Goal: Task Accomplishment & Management: Manage account settings

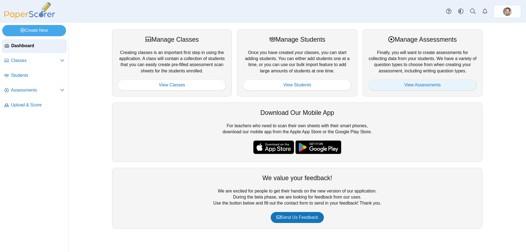
click at [425, 87] on link "View Assessments" at bounding box center [422, 84] width 108 height 11
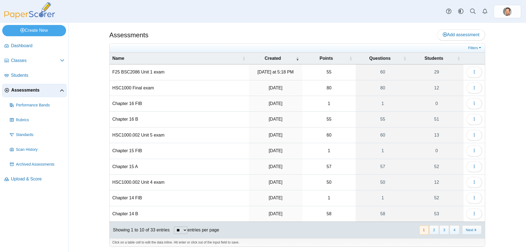
click at [140, 72] on td "F25 BSC2086 Unit 1 exam" at bounding box center [179, 72] width 139 height 16
click at [471, 70] on button "button" at bounding box center [474, 72] width 16 height 11
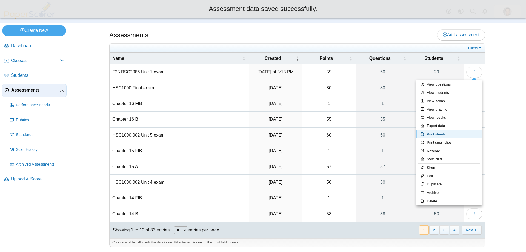
click at [436, 136] on link "Print sheets" at bounding box center [449, 134] width 66 height 8
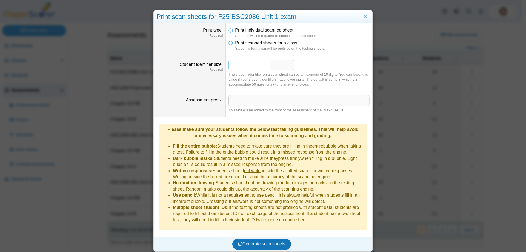
click at [251, 67] on input "*" at bounding box center [248, 64] width 41 height 11
click at [246, 65] on input "*" at bounding box center [248, 64] width 41 height 11
click at [246, 100] on input "Assessment prefix" at bounding box center [298, 100] width 141 height 11
click at [342, 86] on div "The student identifier on a scan sheet can be a maximum of 10 digits. You can l…" at bounding box center [298, 79] width 141 height 15
click at [226, 43] on dd "Print individual scanned sheet Students will be required to bubble in their ide…" at bounding box center [299, 39] width 147 height 32
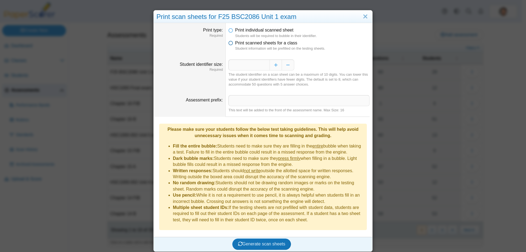
click at [228, 43] on icon at bounding box center [230, 42] width 4 height 4
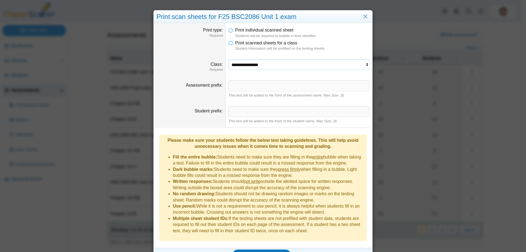
click at [293, 67] on select "**********" at bounding box center [298, 64] width 141 height 10
select select "**********"
click at [228, 59] on select "**********" at bounding box center [298, 64] width 141 height 10
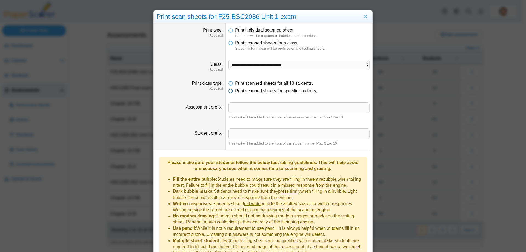
click at [228, 92] on icon at bounding box center [230, 90] width 4 height 4
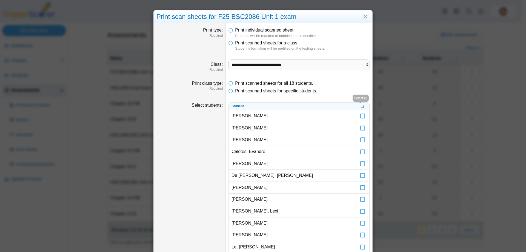
click at [361, 107] on icon at bounding box center [362, 105] width 3 height 3
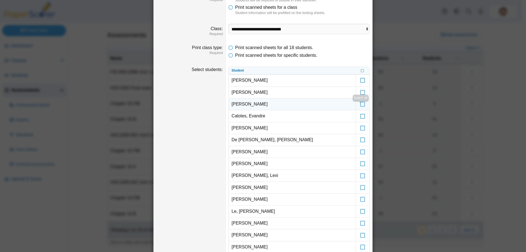
scroll to position [110, 0]
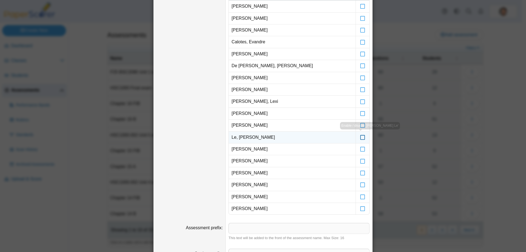
click at [361, 137] on icon at bounding box center [362, 134] width 5 height 5
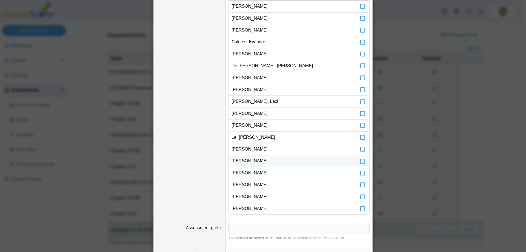
scroll to position [219, 0]
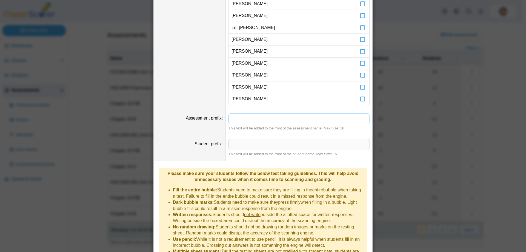
click at [273, 118] on input "Assessment prefix" at bounding box center [298, 118] width 141 height 11
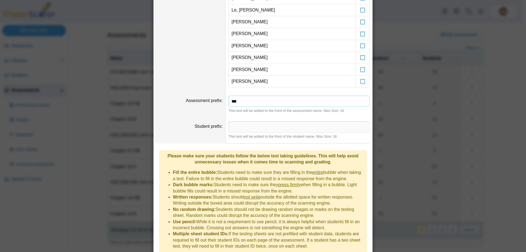
scroll to position [257, 0]
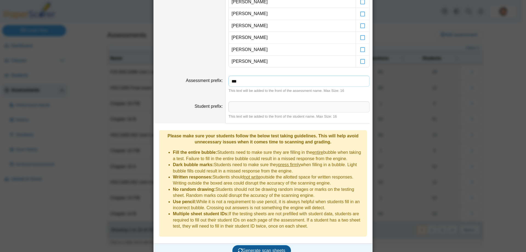
type input "***"
click at [255, 248] on span "Generate scan sheets" at bounding box center [261, 250] width 47 height 5
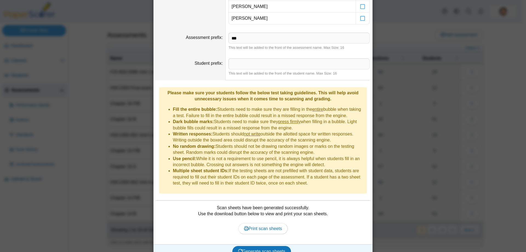
scroll to position [301, 0]
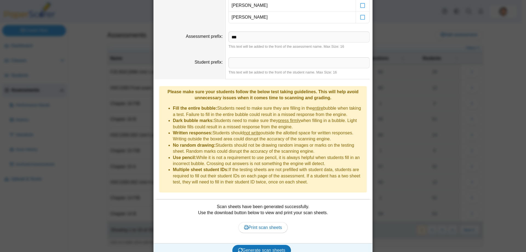
click at [254, 208] on div "Scan sheets have been generated successfully. Use the download button below to …" at bounding box center [262, 222] width 213 height 36
click at [256, 213] on div "Scan sheets have been generated successfully. Use the download button below to …" at bounding box center [262, 222] width 213 height 36
click at [257, 222] on link "Print scan sheets" at bounding box center [263, 227] width 50 height 11
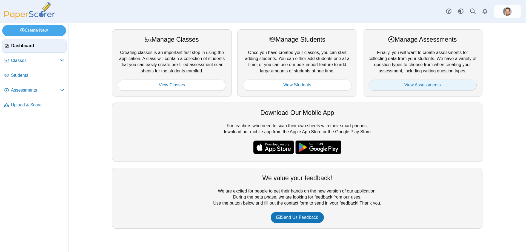
click at [410, 84] on link "View Assessments" at bounding box center [422, 84] width 108 height 11
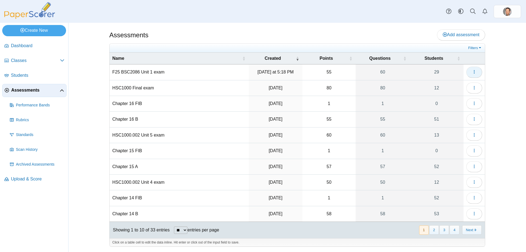
click at [475, 72] on icon "button" at bounding box center [474, 72] width 4 height 4
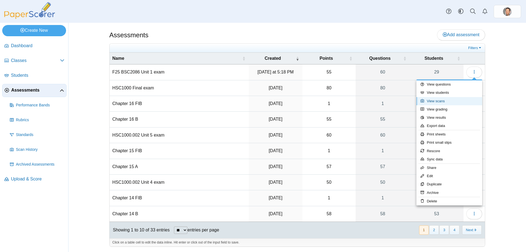
click at [431, 103] on link "View scans" at bounding box center [449, 101] width 66 height 8
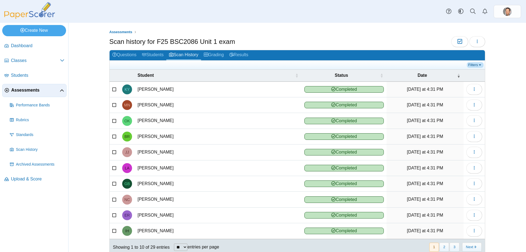
click at [478, 65] on link "Filters" at bounding box center [475, 64] width 17 height 5
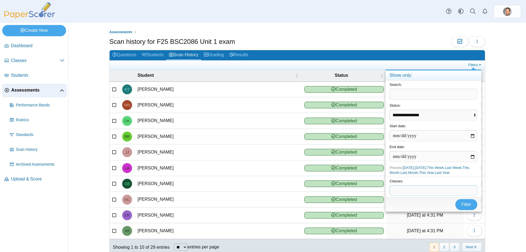
click at [422, 191] on span at bounding box center [433, 189] width 87 height 9
click at [456, 205] on button "Filter" at bounding box center [466, 204] width 22 height 11
click at [470, 203] on span "Filter" at bounding box center [466, 204] width 10 height 5
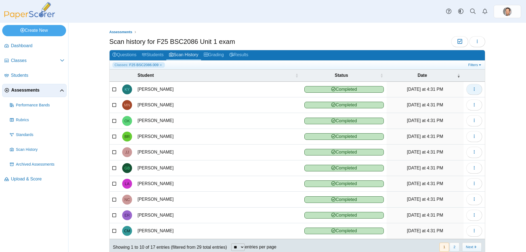
click at [474, 88] on icon "button" at bounding box center [474, 89] width 4 height 4
click at [444, 104] on link "View scanned test" at bounding box center [447, 102] width 66 height 8
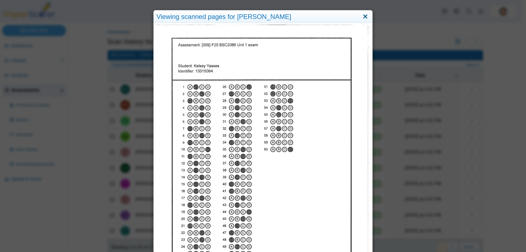
click at [363, 19] on link "Close" at bounding box center [365, 16] width 8 height 9
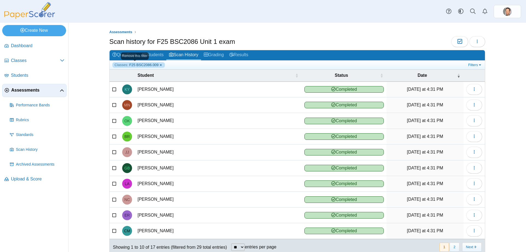
click at [154, 64] on link "Classes: F25 BSC2086.009" at bounding box center [138, 64] width 53 height 5
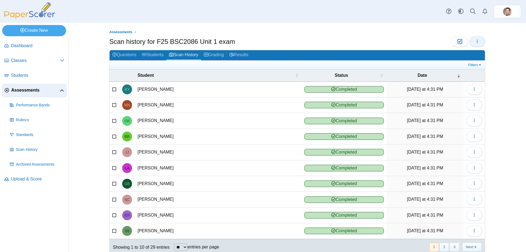
click at [476, 37] on button "button" at bounding box center [477, 41] width 16 height 11
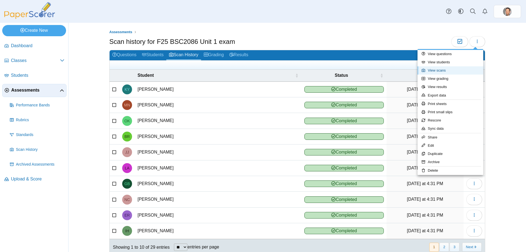
click at [441, 69] on link "View scans" at bounding box center [450, 70] width 66 height 8
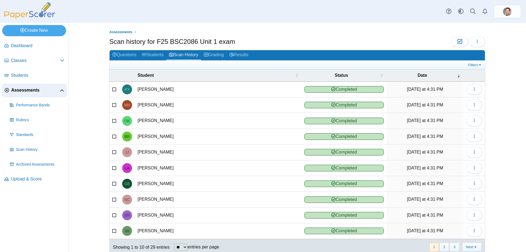
scroll to position [14, 0]
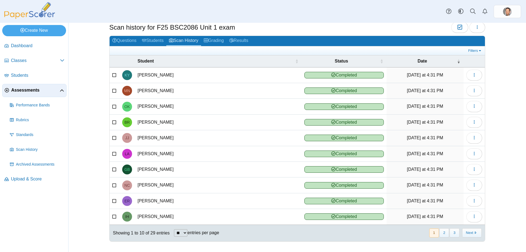
click at [181, 231] on select "** ** ** ***" at bounding box center [180, 232] width 13 height 7
select select "***"
click at [174, 229] on select "** ** ** ***" at bounding box center [180, 232] width 13 height 7
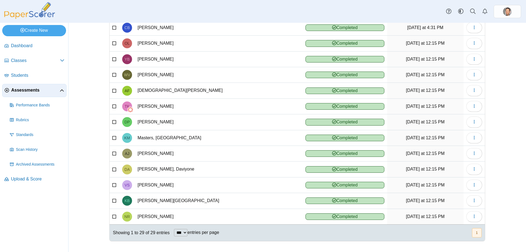
scroll to position [258, 0]
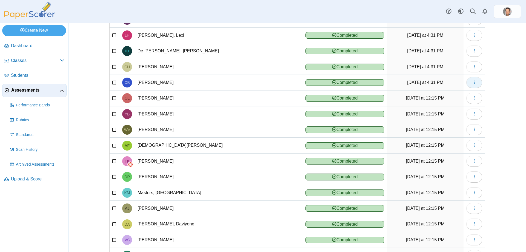
click at [472, 84] on icon "button" at bounding box center [474, 82] width 4 height 4
click at [445, 95] on link "View scanned test" at bounding box center [447, 95] width 66 height 8
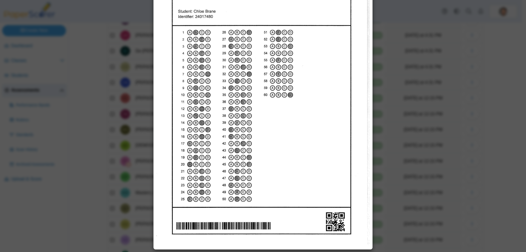
scroll to position [0, 0]
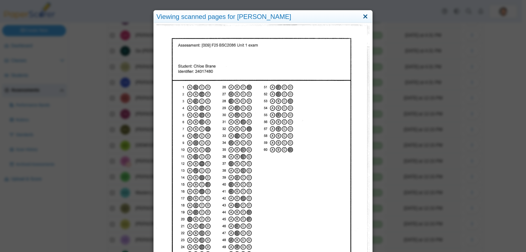
click at [364, 16] on link "Close" at bounding box center [365, 16] width 8 height 9
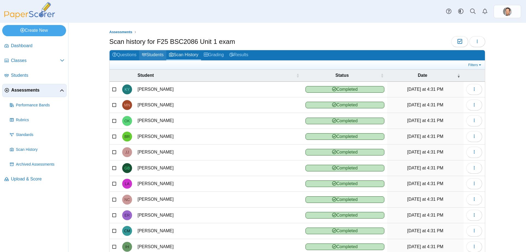
click at [153, 56] on link "Students" at bounding box center [152, 55] width 27 height 10
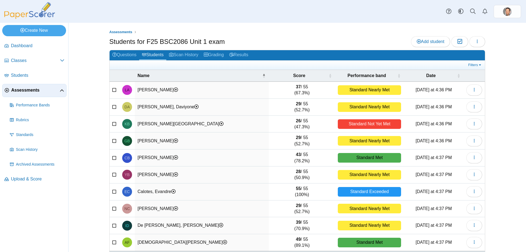
click at [182, 55] on link "Scan History" at bounding box center [183, 55] width 35 height 10
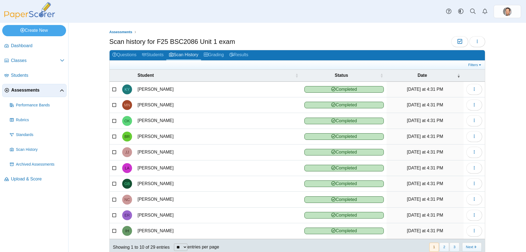
click at [474, 61] on div "Filters Show only: Loading…" at bounding box center [297, 65] width 375 height 9
click at [474, 66] on link "Filters" at bounding box center [475, 64] width 17 height 5
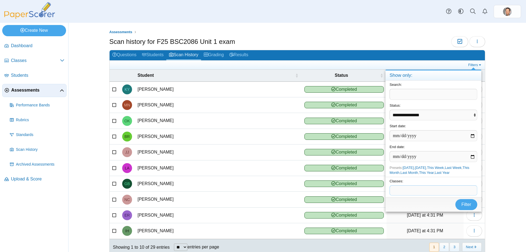
click at [414, 195] on span at bounding box center [433, 189] width 87 height 9
click at [464, 207] on span "Filter" at bounding box center [466, 204] width 10 height 5
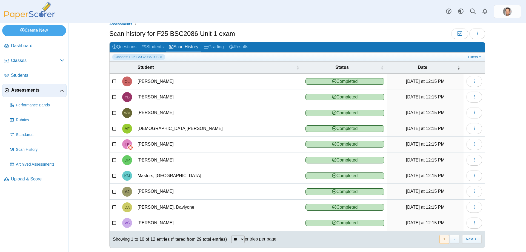
scroll to position [14, 0]
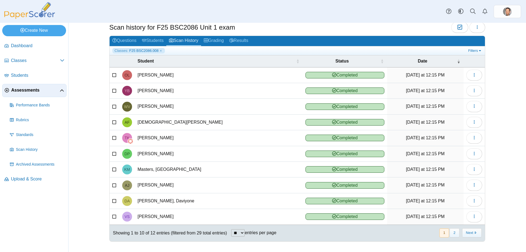
click at [240, 234] on select "** ** ** ***" at bounding box center [237, 232] width 13 height 7
select select "**"
click at [231, 229] on select "** ** ** ***" at bounding box center [237, 232] width 13 height 7
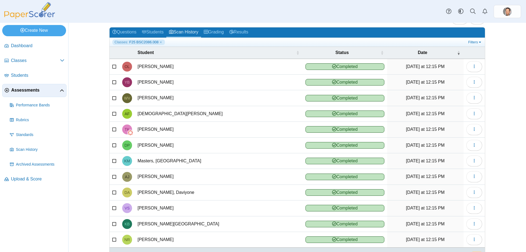
scroll to position [0, 0]
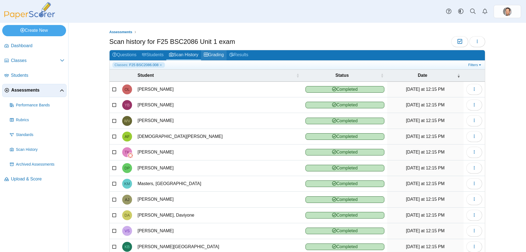
click at [218, 53] on link "Grading" at bounding box center [213, 55] width 25 height 10
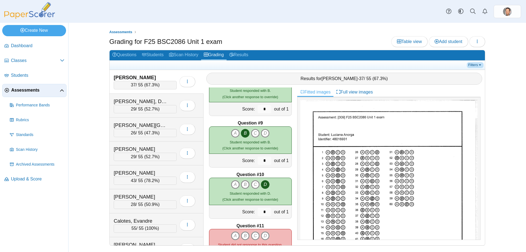
click at [476, 64] on link "Filters" at bounding box center [475, 64] width 17 height 5
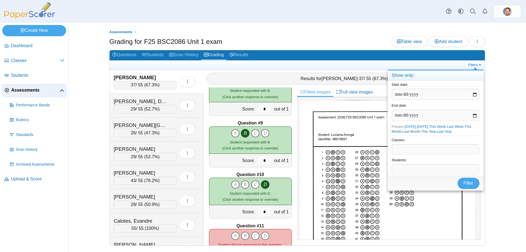
click at [410, 173] on span at bounding box center [435, 168] width 87 height 9
click at [418, 171] on span "***" at bounding box center [435, 168] width 87 height 9
click at [403, 154] on span at bounding box center [435, 148] width 87 height 9
click at [482, 192] on div "Filter" at bounding box center [436, 189] width 96 height 15
click at [464, 192] on button "Filter" at bounding box center [468, 189] width 22 height 11
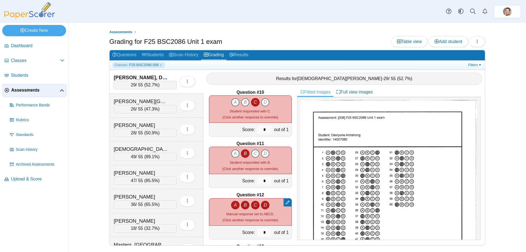
scroll to position [520, 0]
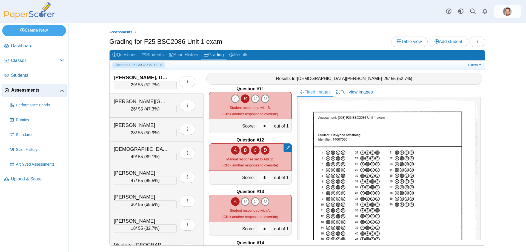
click at [232, 151] on icon "A" at bounding box center [235, 150] width 9 height 9
click at [242, 150] on icon "B" at bounding box center [245, 150] width 9 height 9
click at [254, 150] on icon "C" at bounding box center [255, 150] width 9 height 9
click at [265, 149] on icon "D" at bounding box center [265, 150] width 9 height 9
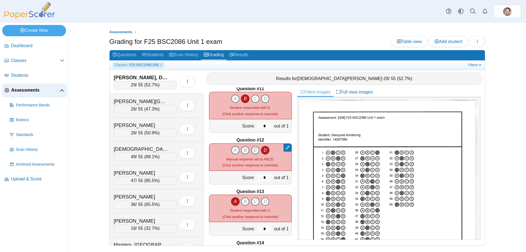
click at [251, 151] on icon "C" at bounding box center [255, 150] width 9 height 9
click at [241, 151] on icon "B" at bounding box center [245, 150] width 9 height 9
click at [232, 151] on icon "A" at bounding box center [235, 150] width 9 height 9
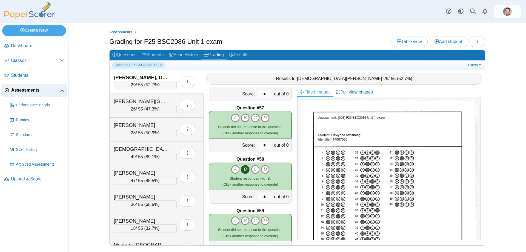
scroll to position [2851, 0]
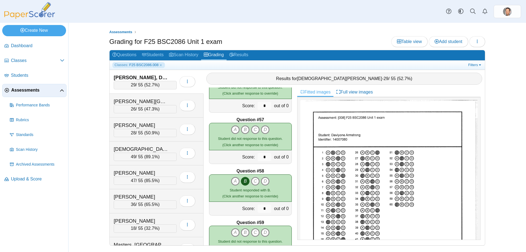
click at [160, 85] on div "29 / 55 ( 52.7% )" at bounding box center [145, 85] width 63 height 8
click at [191, 80] on button "button" at bounding box center [187, 81] width 16 height 11
click at [174, 72] on div "Armstrong, Daviyone 29 / 55 ( 52.7% )" at bounding box center [157, 82] width 94 height 24
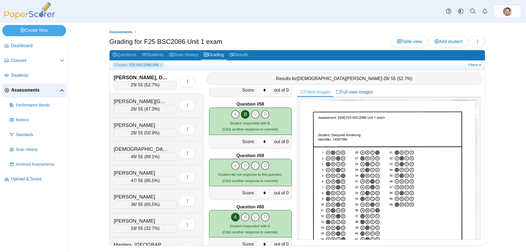
scroll to position [2923, 0]
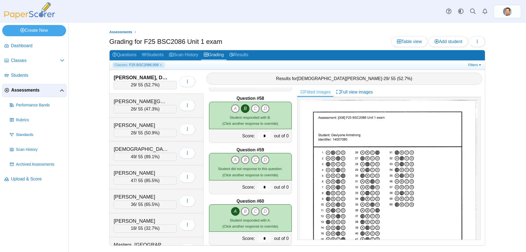
click at [38, 91] on span "Assessments" at bounding box center [35, 90] width 48 height 6
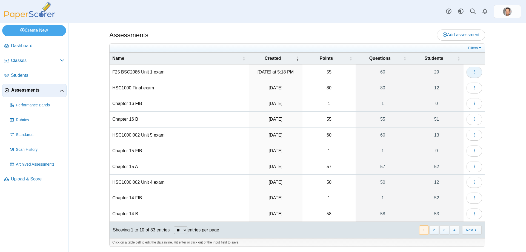
click at [471, 73] on button "button" at bounding box center [474, 72] width 16 height 11
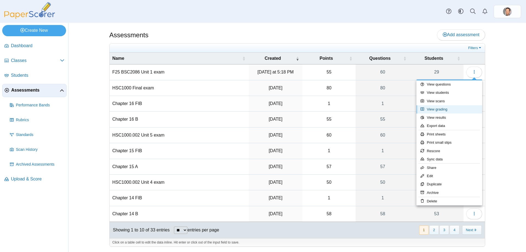
click at [441, 107] on link "View grading" at bounding box center [449, 109] width 66 height 8
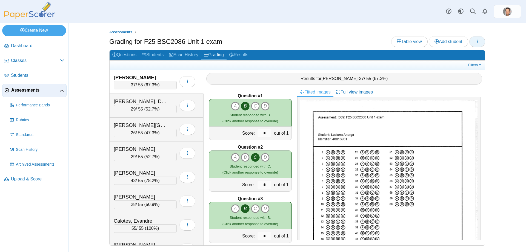
click at [478, 43] on icon "button" at bounding box center [477, 41] width 4 height 4
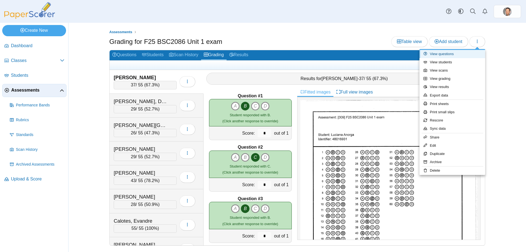
click at [442, 51] on link "View questions" at bounding box center [452, 54] width 66 height 8
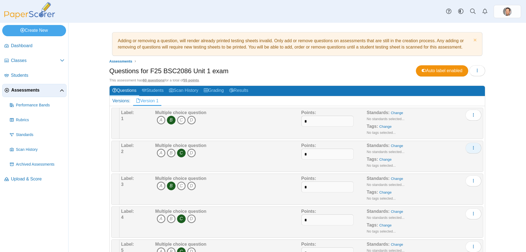
click at [471, 146] on icon "More options" at bounding box center [473, 147] width 4 height 4
click at [509, 138] on div "Adding or removing a question, will render already printed testing sheets inval…" at bounding box center [296, 137] width 457 height 229
click at [476, 69] on icon "button" at bounding box center [477, 70] width 4 height 4
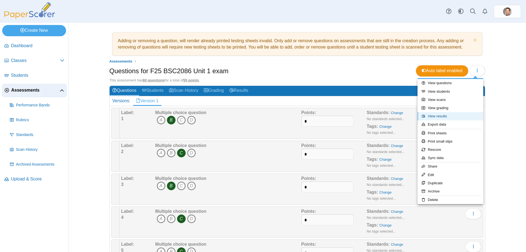
click at [437, 119] on link "View results" at bounding box center [450, 116] width 66 height 8
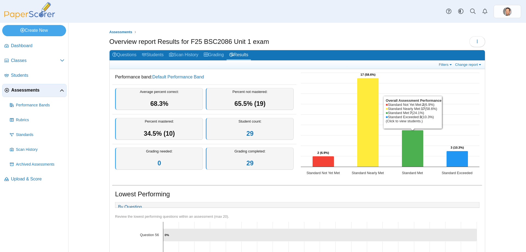
scroll to position [27, 0]
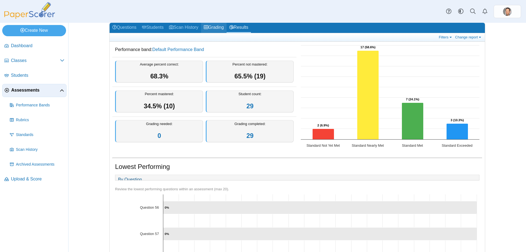
click at [219, 28] on link "Grading" at bounding box center [213, 28] width 25 height 10
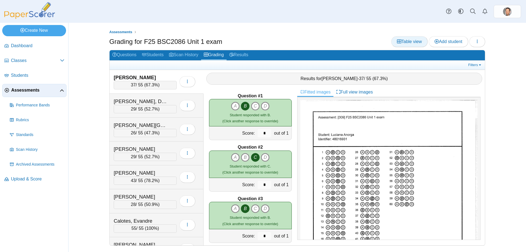
click at [408, 42] on span "Table view" at bounding box center [409, 41] width 25 height 5
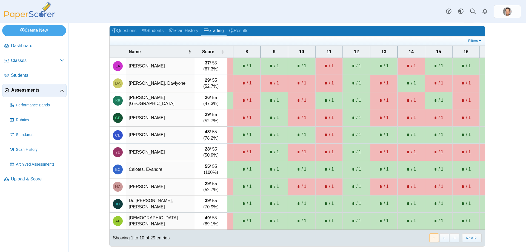
scroll to position [28, 0]
click at [328, 49] on span "11" at bounding box center [329, 51] width 5 height 5
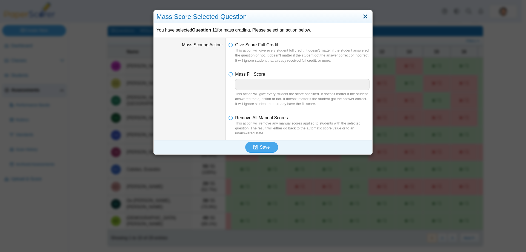
click at [361, 18] on link "Close" at bounding box center [365, 16] width 8 height 9
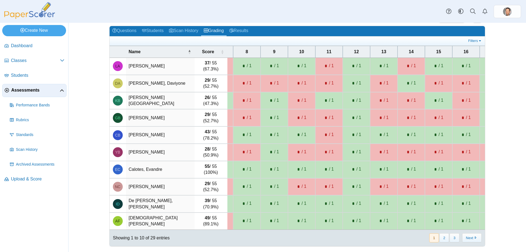
drag, startPoint x: 362, startPoint y: 16, endPoint x: 361, endPoint y: 28, distance: 12.4
click at [362, 19] on body "Dashboard Classes Archived classes Students" at bounding box center [263, 126] width 526 height 252
click at [476, 38] on link "Filters" at bounding box center [475, 40] width 17 height 5
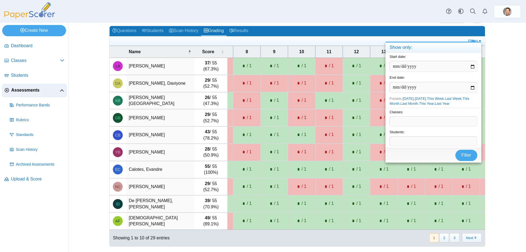
click at [303, 38] on ul at bounding box center [289, 40] width 354 height 5
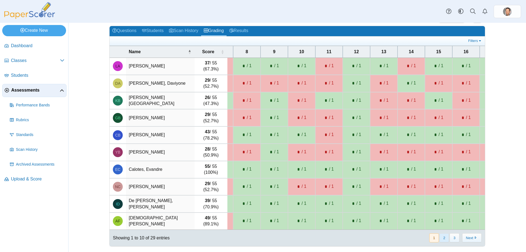
click at [441, 236] on button "2" at bounding box center [444, 237] width 10 height 9
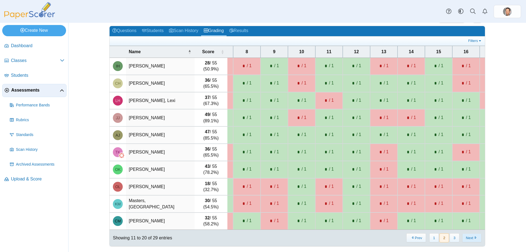
click at [467, 235] on button "Next" at bounding box center [471, 237] width 19 height 9
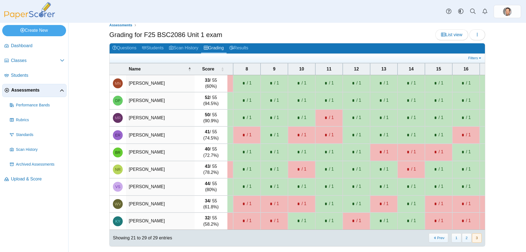
scroll to position [11, 0]
click at [354, 218] on div "* / 1" at bounding box center [356, 221] width 22 height 8
type input "*"
click at [368, 241] on div "Showing 21 to 29 of 29 entries « Prev 1 2 3 Next »" at bounding box center [297, 238] width 375 height 16
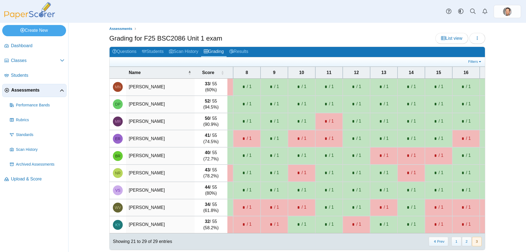
scroll to position [0, 0]
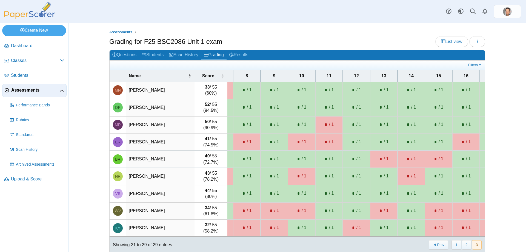
click at [356, 76] on span "12" at bounding box center [356, 75] width 5 height 5
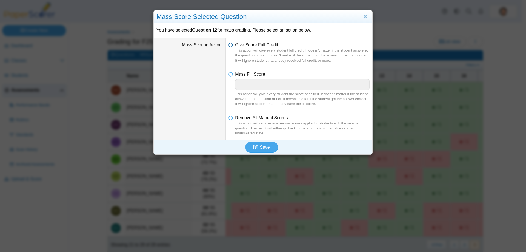
click at [228, 44] on icon at bounding box center [230, 44] width 4 height 4
click at [264, 145] on span "Save" at bounding box center [265, 147] width 10 height 5
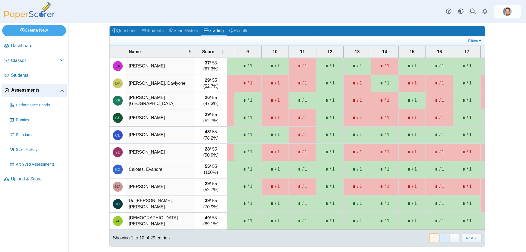
click at [445, 239] on button "2" at bounding box center [444, 237] width 10 height 9
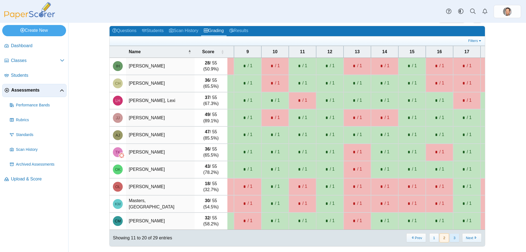
click at [453, 238] on button "3" at bounding box center [455, 237] width 10 height 9
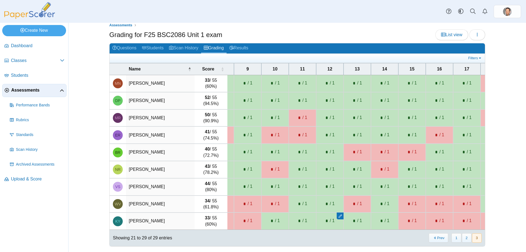
scroll to position [11, 0]
click at [336, 242] on div "Showing 21 to 29 of 29 entries « Prev 1 2 3 Next »" at bounding box center [297, 238] width 375 height 16
click at [455, 238] on button "1" at bounding box center [456, 237] width 10 height 9
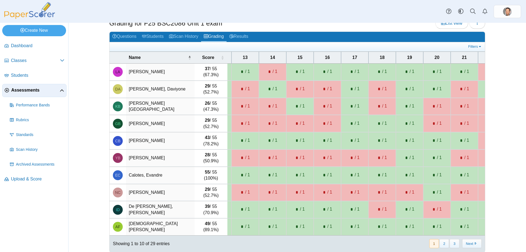
scroll to position [0, 407]
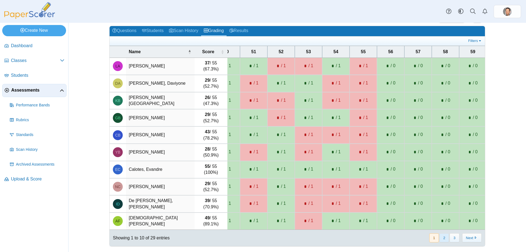
click at [445, 236] on button "2" at bounding box center [444, 237] width 10 height 9
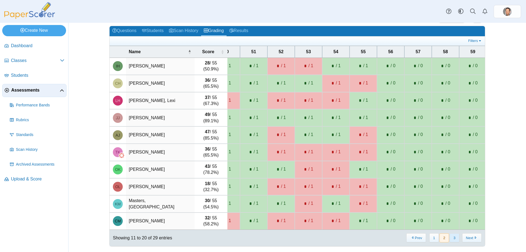
click at [453, 236] on button "3" at bounding box center [455, 237] width 10 height 9
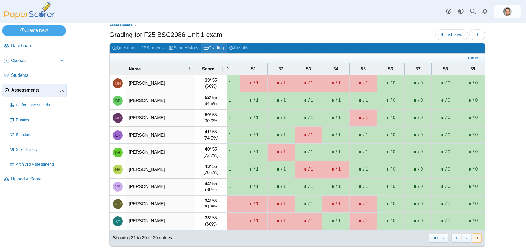
click at [213, 43] on link "Grading" at bounding box center [213, 48] width 25 height 10
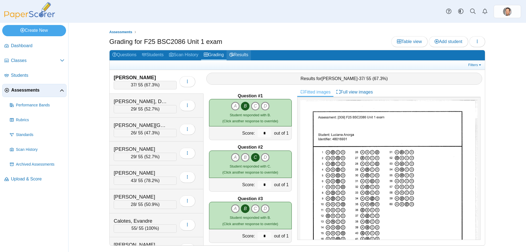
click at [234, 54] on use at bounding box center [231, 55] width 4 height 4
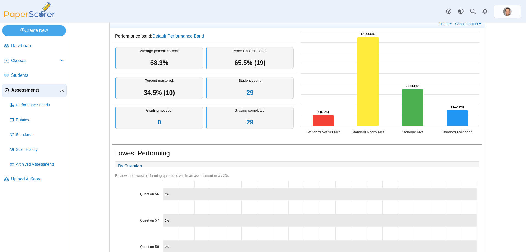
scroll to position [27, 0]
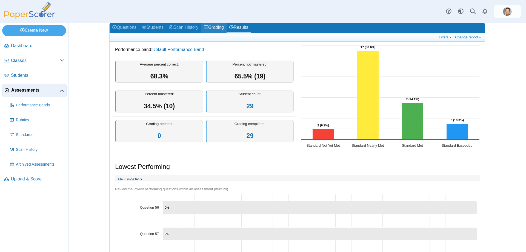
click at [213, 27] on link "Grading" at bounding box center [213, 28] width 25 height 10
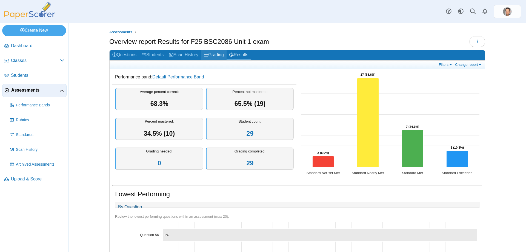
click at [216, 55] on link "Grading" at bounding box center [213, 55] width 25 height 10
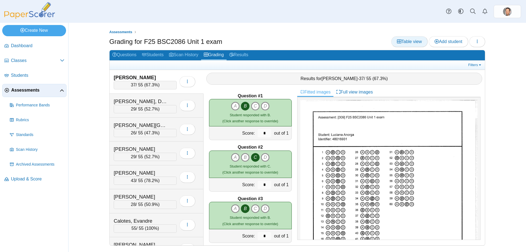
click at [409, 39] on span "Table view" at bounding box center [409, 41] width 25 height 5
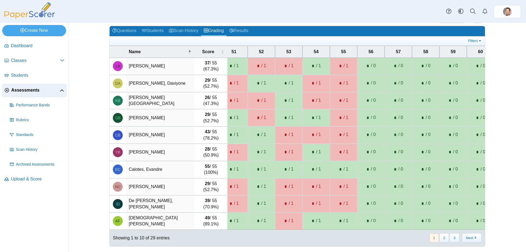
scroll to position [0, 1386]
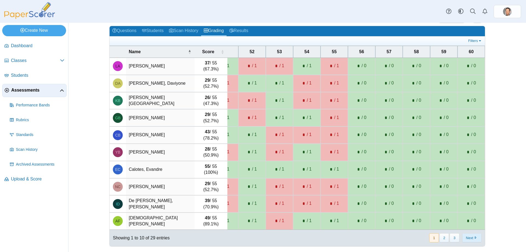
click at [469, 239] on button "Next" at bounding box center [471, 237] width 19 height 9
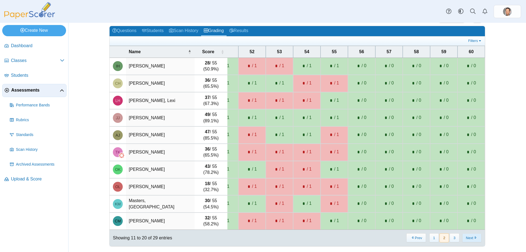
click at [472, 238] on button "Next" at bounding box center [471, 237] width 19 height 9
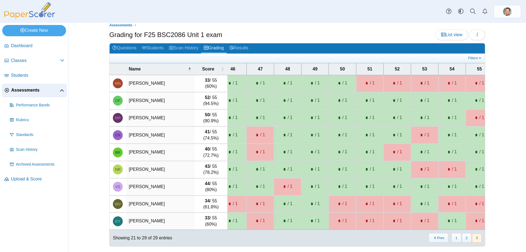
scroll to position [0, 0]
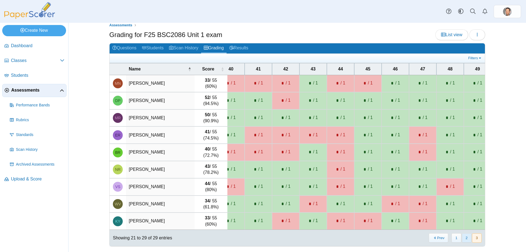
click at [464, 241] on button "2" at bounding box center [467, 237] width 10 height 9
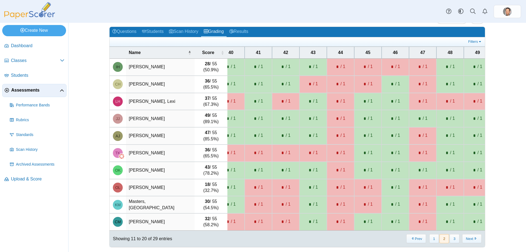
scroll to position [28, 0]
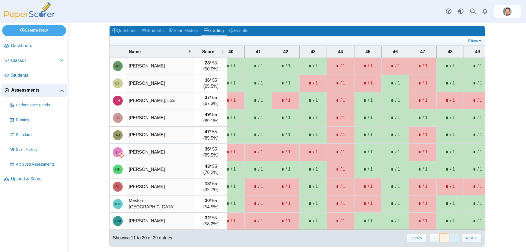
click at [452, 236] on button "3" at bounding box center [455, 237] width 10 height 9
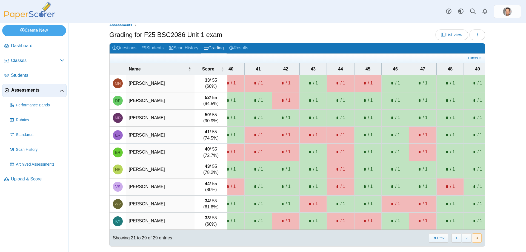
scroll to position [11, 0]
click at [338, 67] on span "44" at bounding box center [340, 69] width 5 height 5
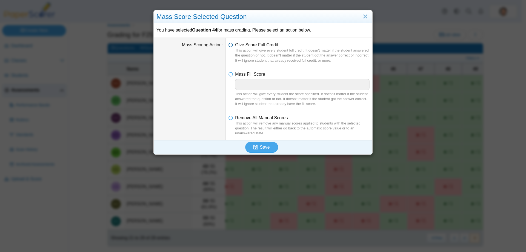
click at [230, 44] on icon at bounding box center [230, 44] width 4 height 4
click at [260, 147] on span "Save" at bounding box center [265, 147] width 10 height 5
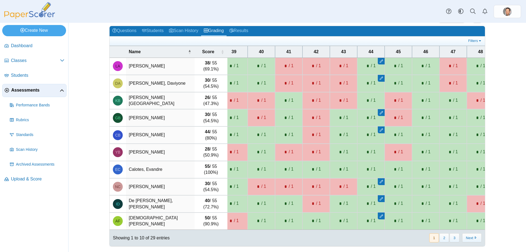
scroll to position [28, 0]
click at [182, 28] on link "Scan History" at bounding box center [183, 31] width 35 height 10
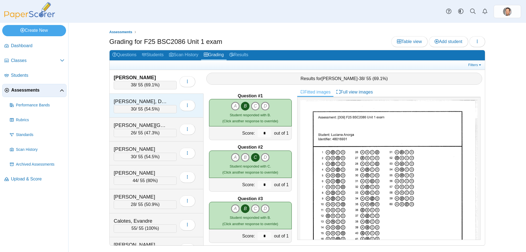
click at [146, 107] on div "30 / 55 ( 54.5% )" at bounding box center [145, 109] width 63 height 8
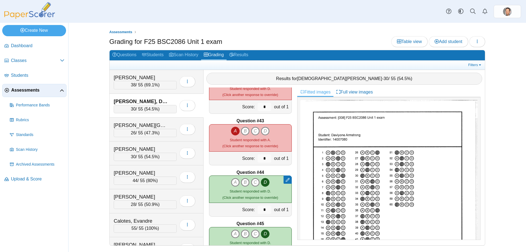
scroll to position [2142, 0]
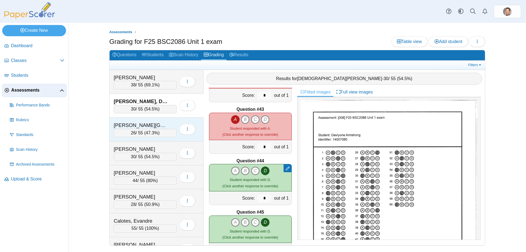
click at [149, 136] on div "26 / 55 ( 47.3% )" at bounding box center [145, 133] width 63 height 8
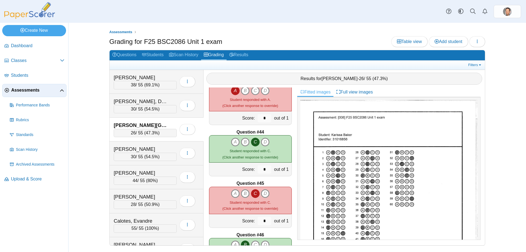
scroll to position [2165, 0]
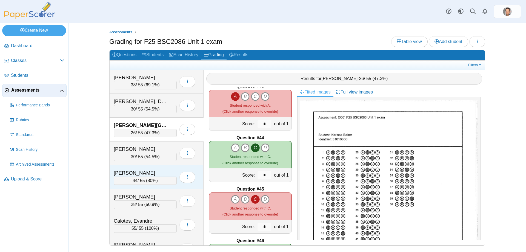
click at [154, 176] on div "[PERSON_NAME]" at bounding box center [141, 172] width 55 height 7
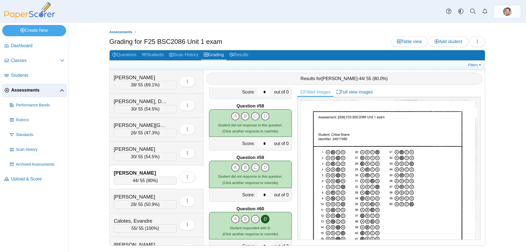
scroll to position [2933, 0]
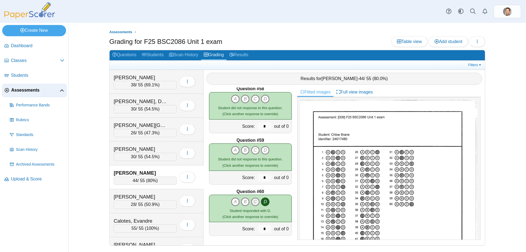
click at [254, 202] on icon "C" at bounding box center [255, 201] width 9 height 9
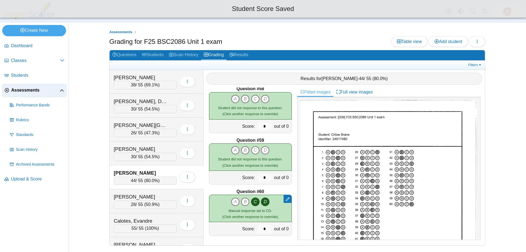
click at [265, 203] on icon "D" at bounding box center [265, 201] width 9 height 9
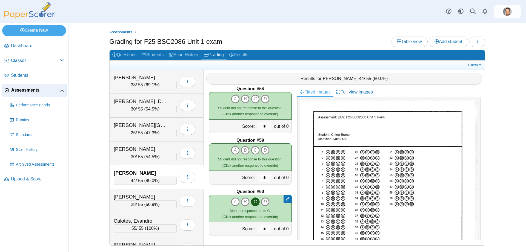
click at [265, 202] on icon "D" at bounding box center [265, 201] width 9 height 9
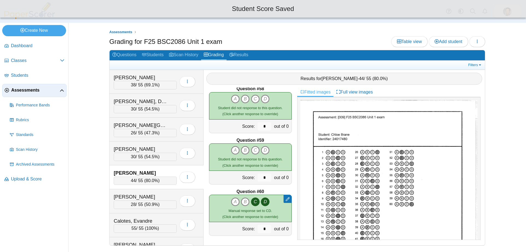
click at [254, 202] on icon "C" at bounding box center [255, 201] width 9 height 9
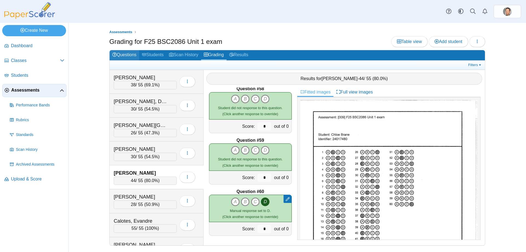
click at [129, 56] on link "Questions" at bounding box center [125, 55] width 30 height 10
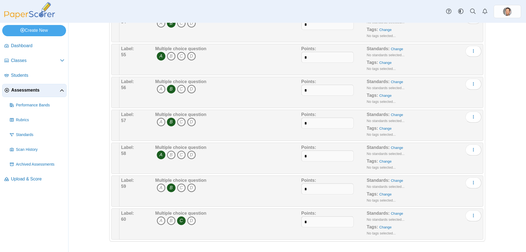
scroll to position [1839, 0]
click at [126, 7] on div "Dashboard Classes Archived classes Students Assessments" at bounding box center [263, 11] width 526 height 23
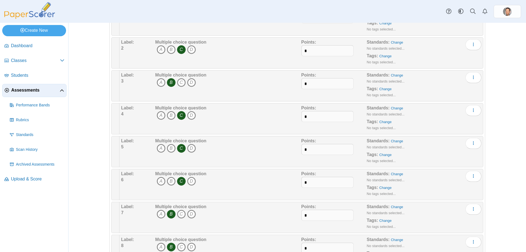
scroll to position [0, 0]
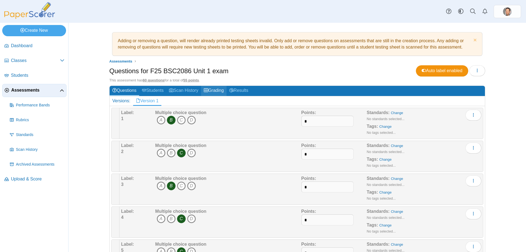
click at [207, 90] on icon at bounding box center [206, 90] width 4 height 4
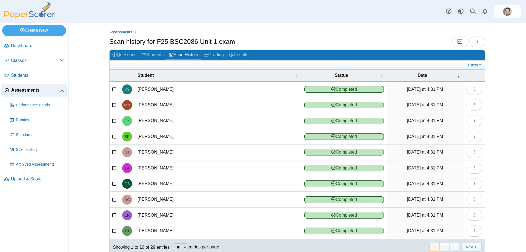
drag, startPoint x: 0, startPoint y: 0, endPoint x: 207, endPoint y: 27, distance: 208.9
click at [207, 27] on div "Assessments Scan history for F25 BSC2086 Unit 1 exam Moderation 0 Loading…" at bounding box center [297, 137] width 411 height 229
click at [219, 55] on link "Grading" at bounding box center [213, 55] width 25 height 10
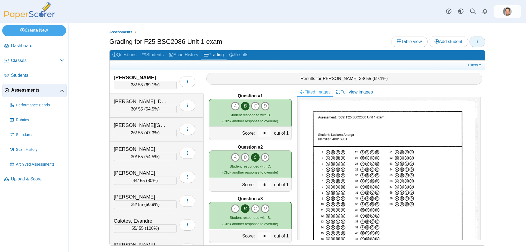
click at [479, 42] on icon "button" at bounding box center [477, 41] width 4 height 4
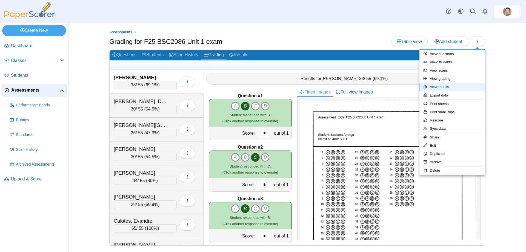
click at [445, 84] on link "View results" at bounding box center [452, 87] width 66 height 8
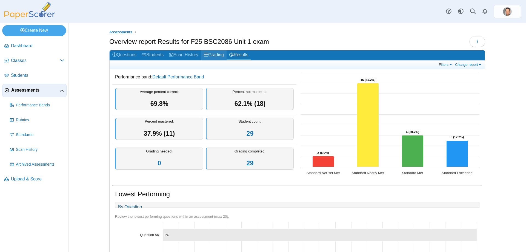
click at [208, 52] on icon at bounding box center [206, 54] width 4 height 4
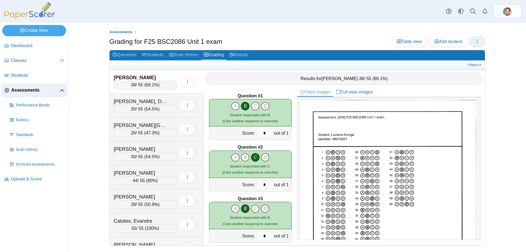
click at [476, 39] on icon "button" at bounding box center [477, 41] width 4 height 4
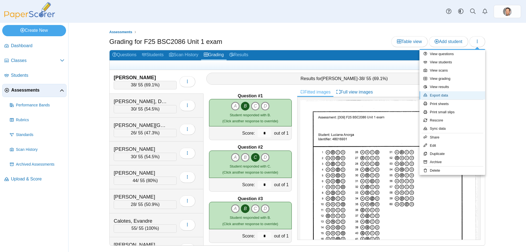
click at [442, 95] on link "Export data" at bounding box center [452, 95] width 66 height 8
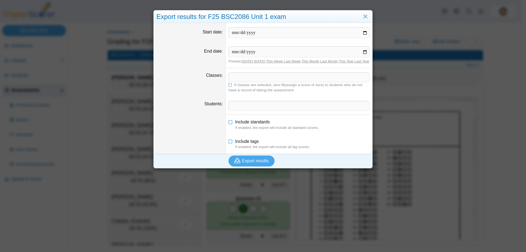
click at [258, 82] on span at bounding box center [299, 77] width 141 height 9
click at [242, 62] on link "[DATE]" at bounding box center [247, 61] width 11 height 4
type input "**********"
click at [254, 163] on span "Export results" at bounding box center [255, 160] width 27 height 5
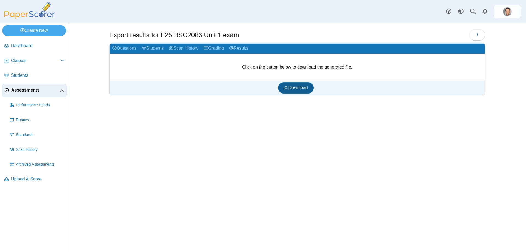
click at [285, 92] on link "Download" at bounding box center [295, 87] width 35 height 11
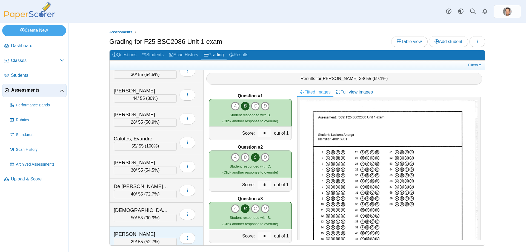
scroll to position [110, 0]
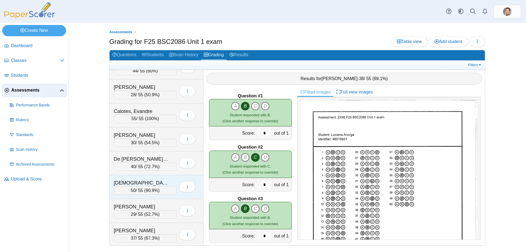
click at [151, 191] on span "90.9%" at bounding box center [152, 190] width 12 height 5
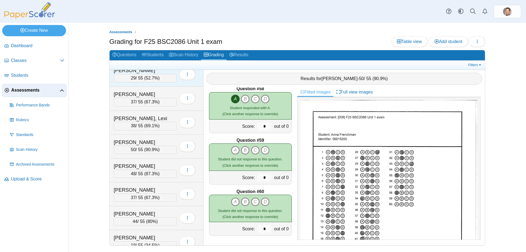
scroll to position [247, 0]
click at [143, 150] on div "50 / 55 ( 90.9% )" at bounding box center [145, 149] width 63 height 8
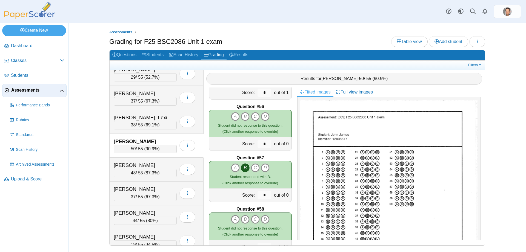
scroll to position [2853, 0]
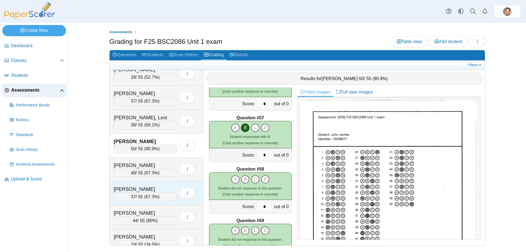
click at [152, 199] on div "37 / 55 ( 67.3% )" at bounding box center [145, 197] width 63 height 8
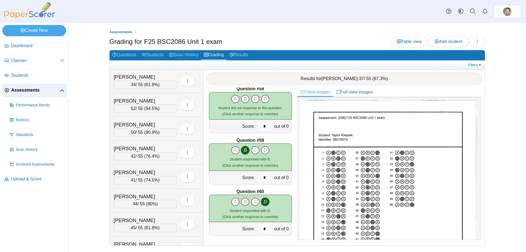
scroll to position [517, 0]
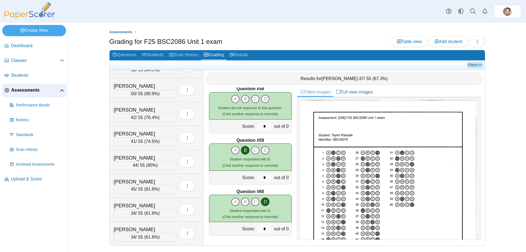
click at [479, 64] on link "Filters" at bounding box center [475, 64] width 17 height 5
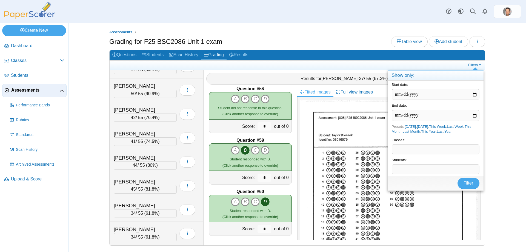
click at [268, 46] on div "Grading for F25 BSC2086 Unit 1 exam Table view Add student Loading…" at bounding box center [297, 42] width 376 height 12
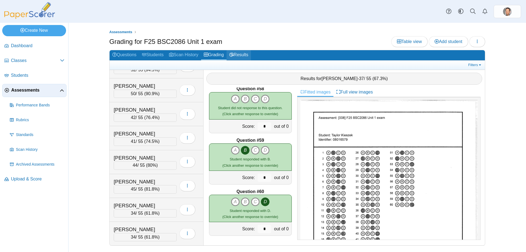
click at [249, 56] on link "Results" at bounding box center [239, 55] width 24 height 10
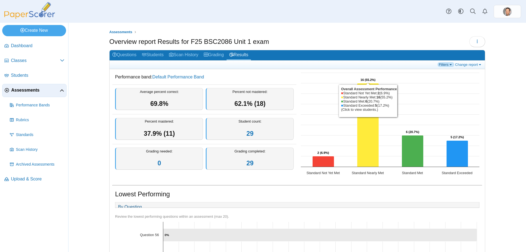
click at [442, 64] on link "Filters" at bounding box center [445, 64] width 17 height 5
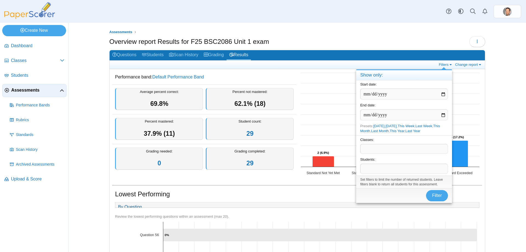
click at [383, 146] on span at bounding box center [404, 148] width 87 height 9
click at [443, 201] on button "Filter" at bounding box center [437, 195] width 22 height 11
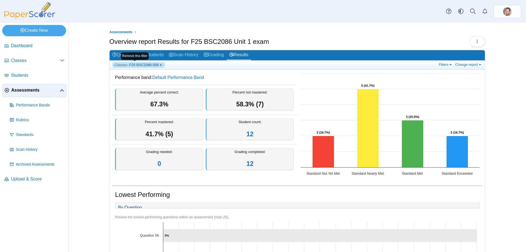
click at [156, 65] on link "Classes: F25 BSC2086.008" at bounding box center [138, 64] width 53 height 5
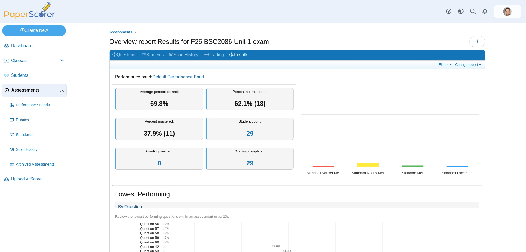
click at [446, 62] on link "Filters" at bounding box center [445, 64] width 17 height 5
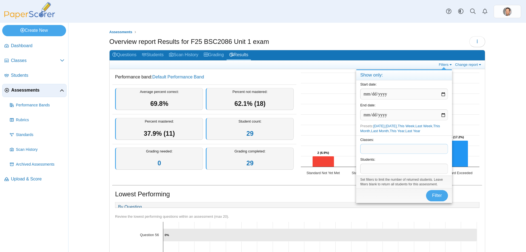
click at [382, 147] on span at bounding box center [404, 148] width 87 height 9
click at [425, 199] on div "Filter" at bounding box center [404, 195] width 96 height 15
click at [431, 199] on button "Filter" at bounding box center [437, 195] width 22 height 11
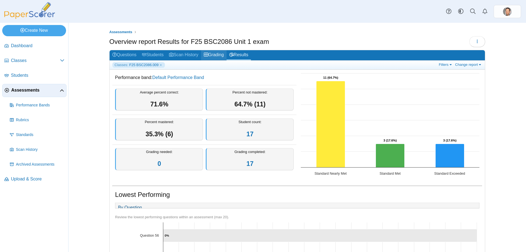
click at [219, 53] on link "Grading" at bounding box center [213, 55] width 25 height 10
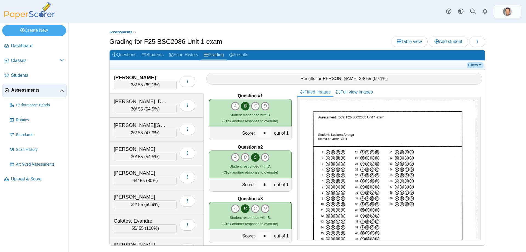
click at [472, 65] on link "Filters" at bounding box center [475, 64] width 17 height 5
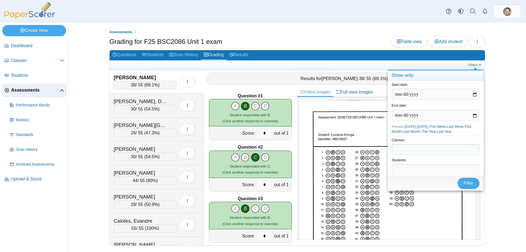
click at [439, 147] on span at bounding box center [435, 148] width 87 height 9
click at [470, 184] on span "Filter" at bounding box center [469, 183] width 10 height 5
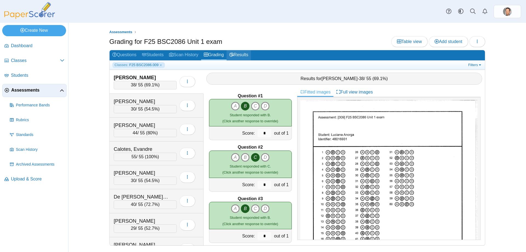
click at [240, 51] on link "Results" at bounding box center [239, 55] width 24 height 10
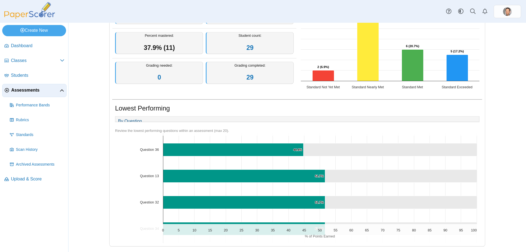
scroll to position [247, 0]
